Goal: Check status

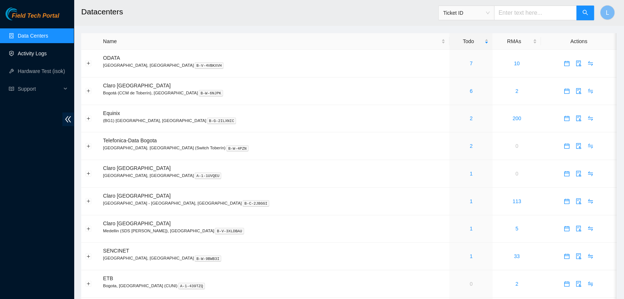
click at [21, 54] on link "Activity Logs" at bounding box center [32, 54] width 29 height 6
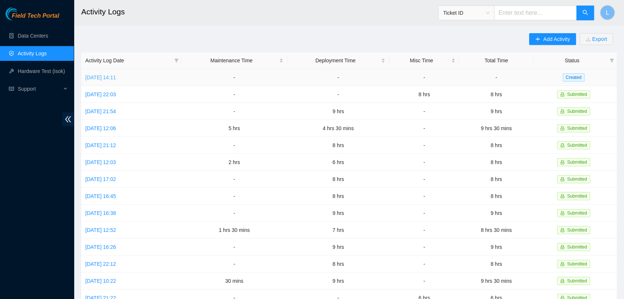
click at [113, 79] on link "[DATE] 14:11" at bounding box center [100, 78] width 31 height 6
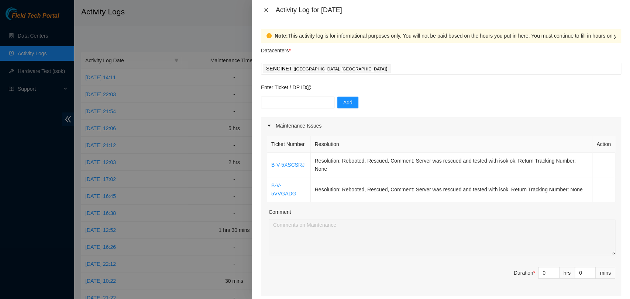
click at [264, 7] on icon "close" at bounding box center [266, 10] width 6 height 6
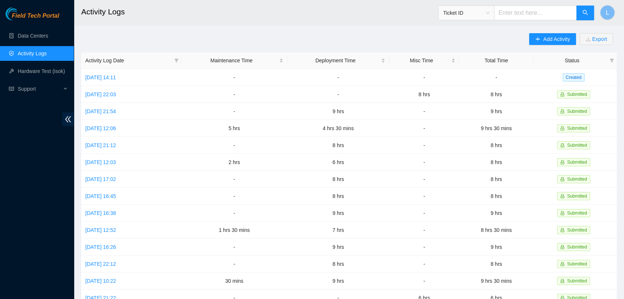
click at [198, 12] on h2 "Activity Logs" at bounding box center [294, 12] width 426 height 24
